Goal: Task Accomplishment & Management: Manage account settings

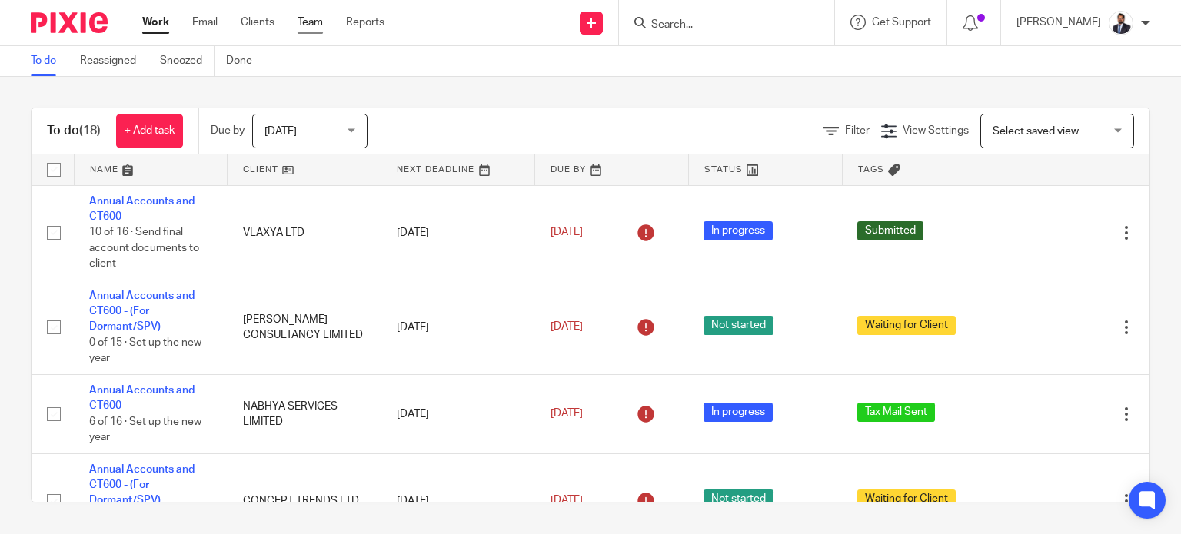
drag, startPoint x: 304, startPoint y: 25, endPoint x: 305, endPoint y: 32, distance: 7.7
click at [304, 25] on link "Team" at bounding box center [310, 22] width 25 height 15
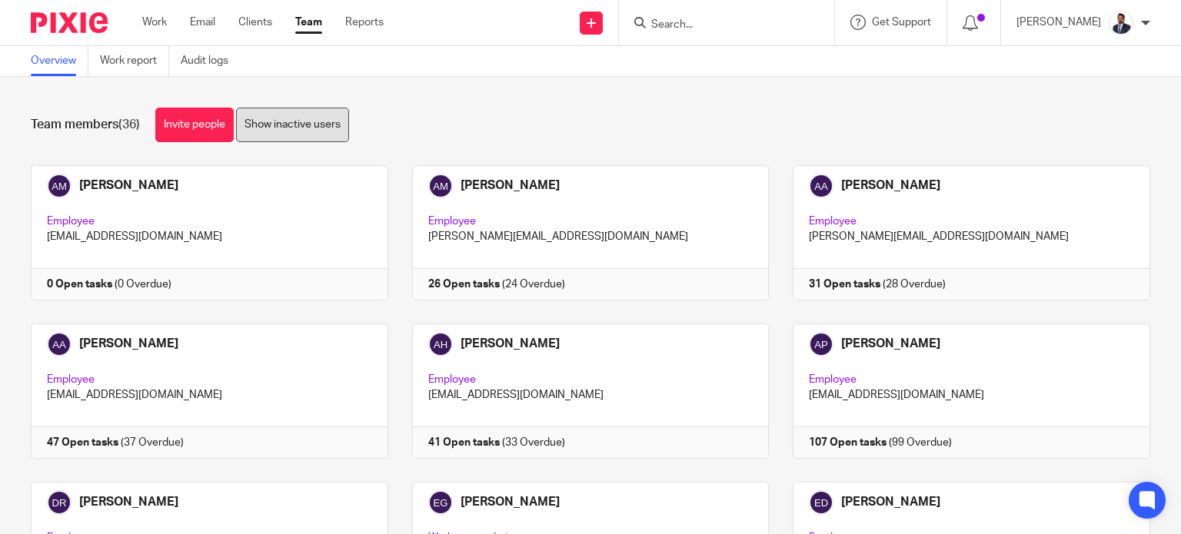
drag, startPoint x: 302, startPoint y: 132, endPoint x: 324, endPoint y: 130, distance: 21.6
click at [302, 132] on link "Show inactive users" at bounding box center [292, 125] width 113 height 35
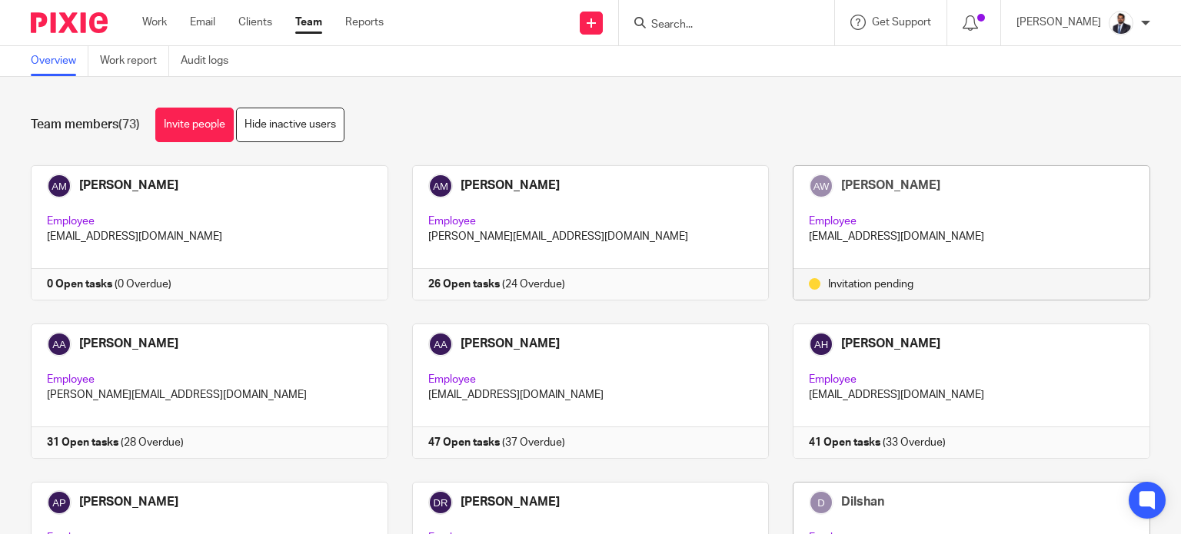
click at [817, 218] on p "Employee" at bounding box center [971, 221] width 325 height 15
drag, startPoint x: 806, startPoint y: 184, endPoint x: 795, endPoint y: 216, distance: 34.0
click at [798, 211] on div "[PERSON_NAME] Employee [EMAIL_ADDRESS][DOMAIN_NAME]" at bounding box center [972, 217] width 356 height 103
drag, startPoint x: 862, startPoint y: 290, endPoint x: 800, endPoint y: 282, distance: 62.8
click at [809, 282] on div "Invitation pending" at bounding box center [971, 284] width 325 height 15
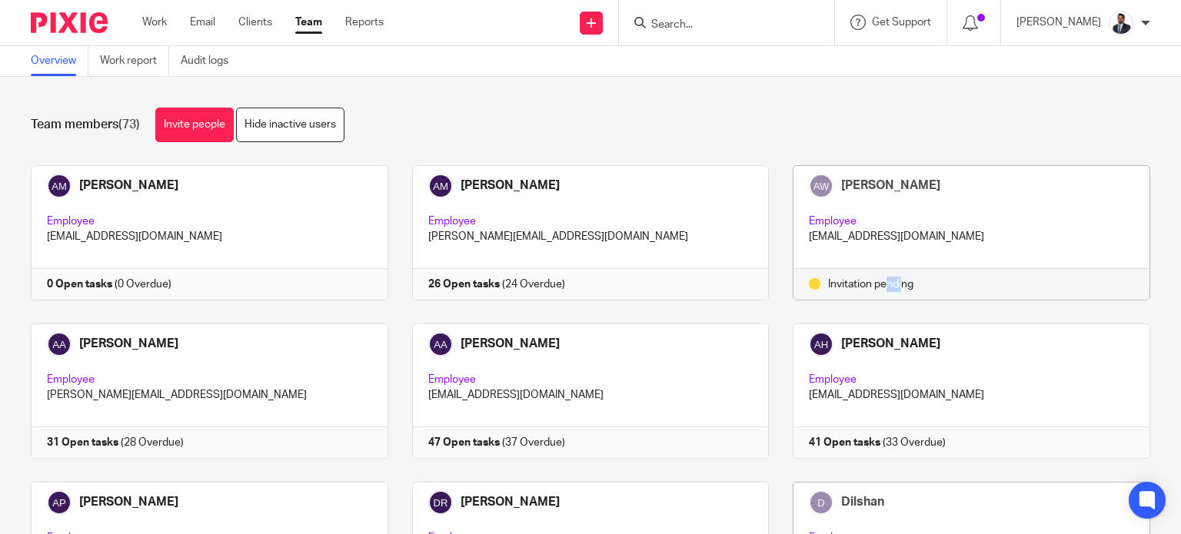
drag, startPoint x: 822, startPoint y: 283, endPoint x: 851, endPoint y: 278, distance: 29.0
click at [847, 279] on div "Invitation pending" at bounding box center [971, 284] width 325 height 15
click at [856, 238] on p "[EMAIL_ADDRESS][DOMAIN_NAME]" at bounding box center [971, 236] width 325 height 15
drag, startPoint x: 868, startPoint y: 233, endPoint x: 825, endPoint y: 231, distance: 43.1
click at [804, 228] on div "[PERSON_NAME] Employee [EMAIL_ADDRESS][DOMAIN_NAME]" at bounding box center [972, 217] width 356 height 103
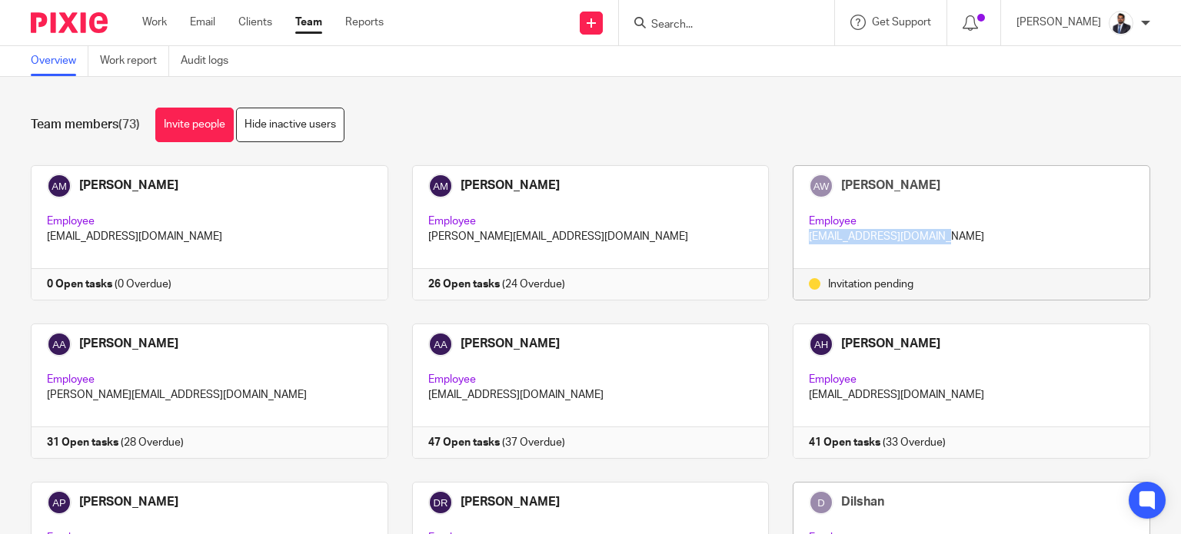
click at [831, 231] on p "[EMAIL_ADDRESS][DOMAIN_NAME]" at bounding box center [971, 236] width 325 height 15
click at [206, 121] on link "Invite people" at bounding box center [194, 125] width 78 height 35
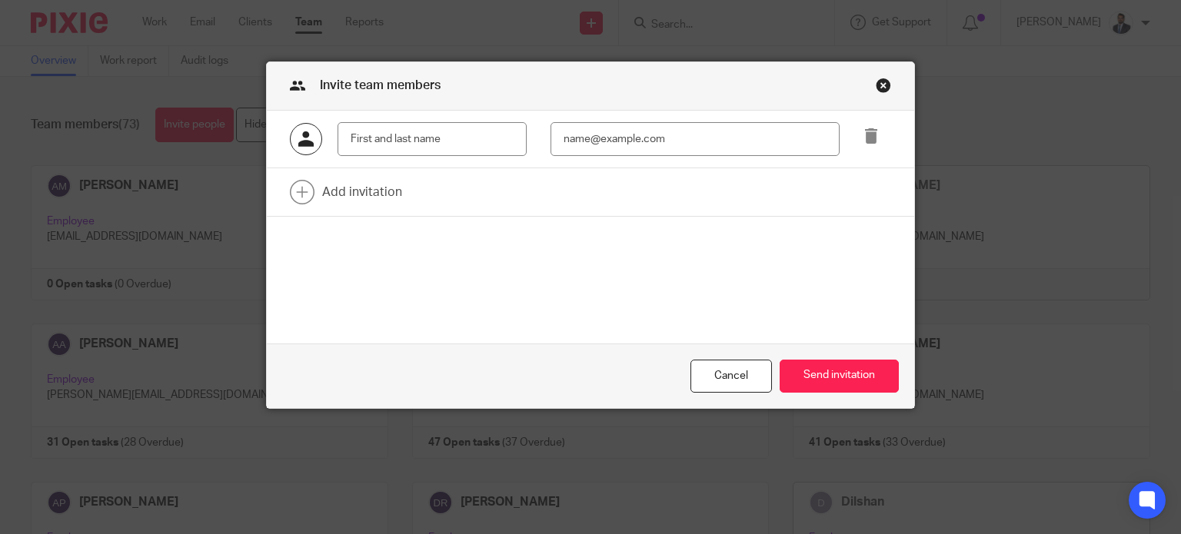
click at [431, 144] on input "text" at bounding box center [432, 139] width 189 height 35
